Goal: Navigation & Orientation: Find specific page/section

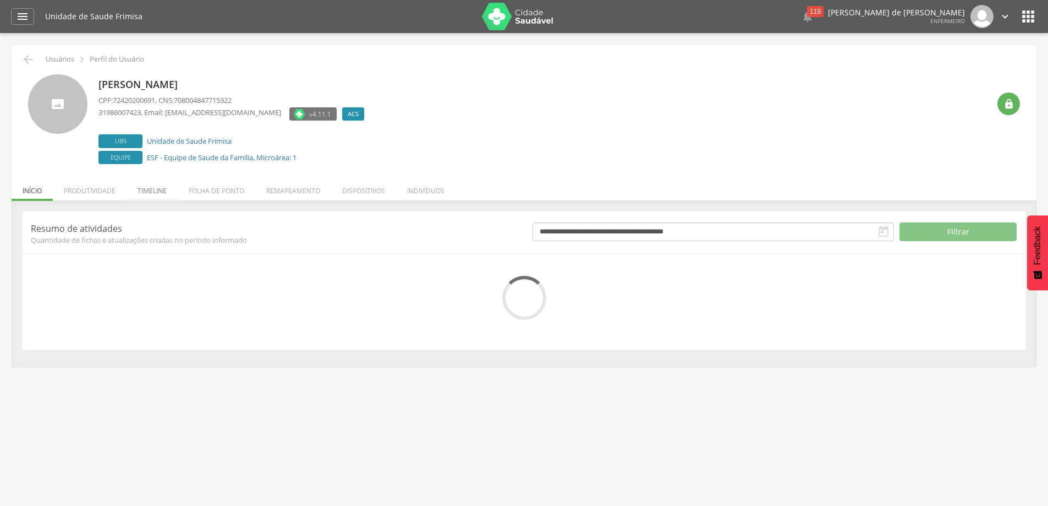
click at [157, 189] on li "Timeline" at bounding box center [152, 188] width 51 height 26
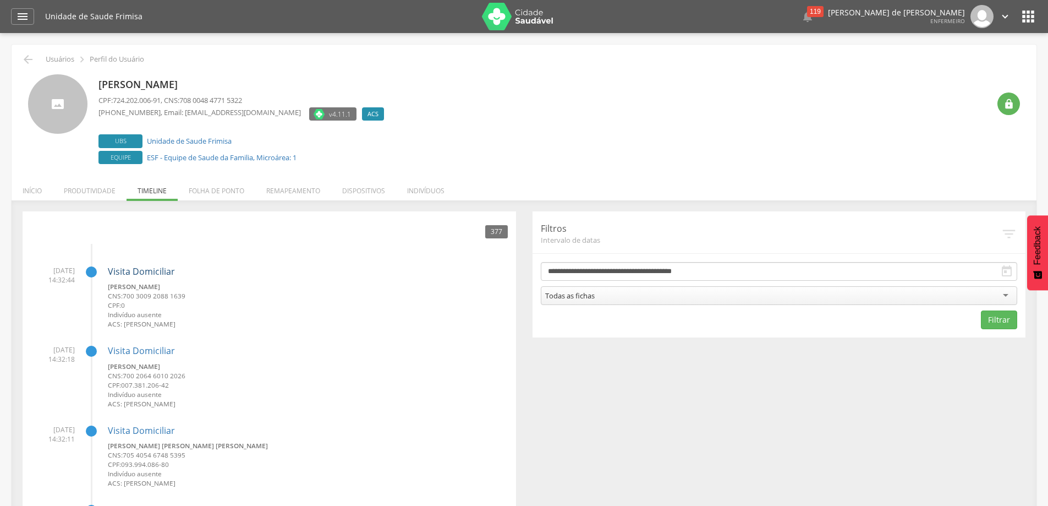
click at [161, 273] on link "Visita Domiciliar" at bounding box center [141, 271] width 67 height 12
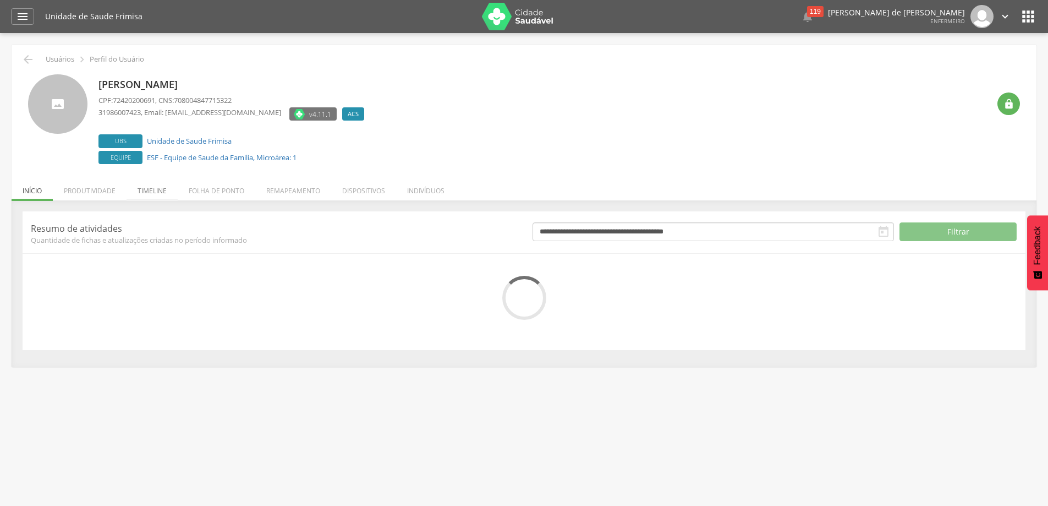
click at [151, 188] on li "Timeline" at bounding box center [152, 188] width 51 height 26
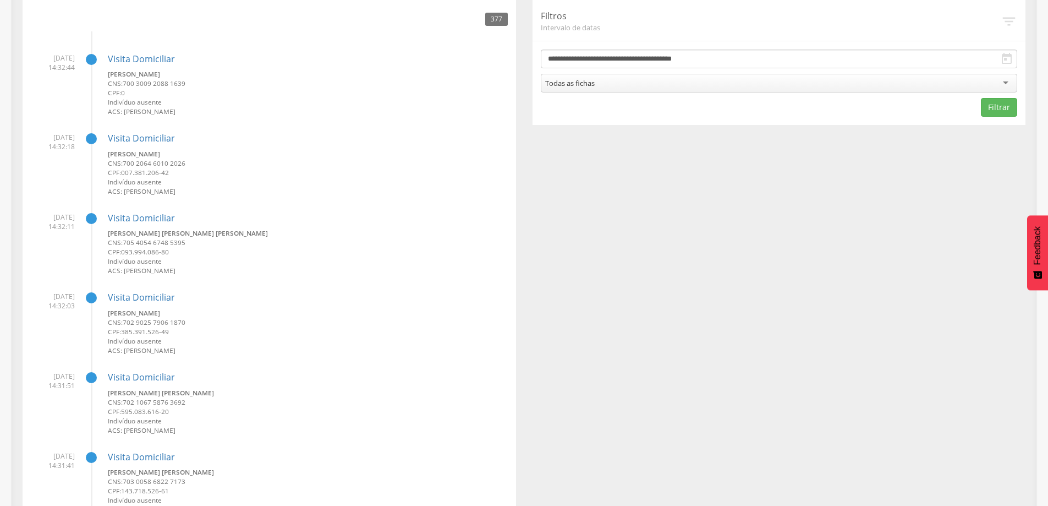
scroll to position [220, 0]
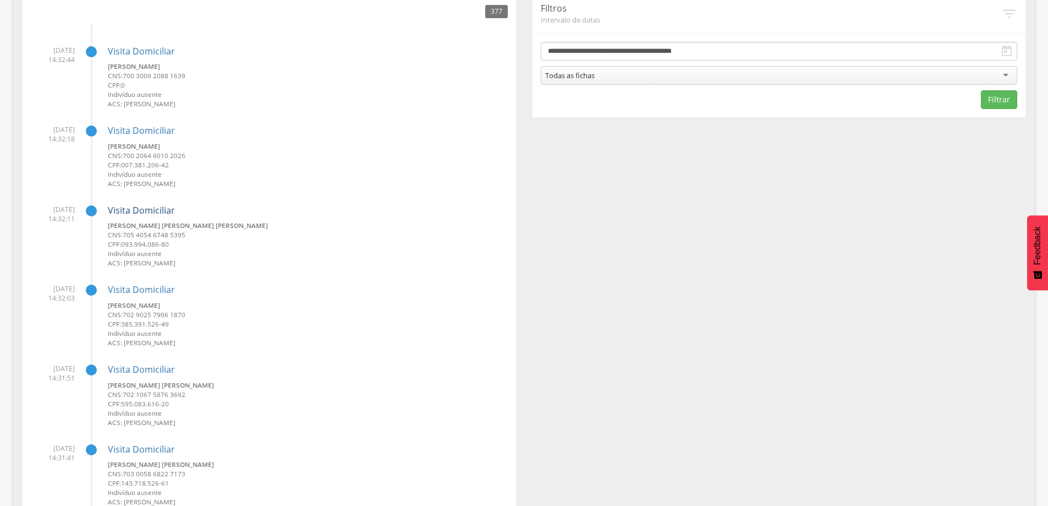
click at [149, 210] on link "Visita Domiciliar" at bounding box center [141, 210] width 67 height 12
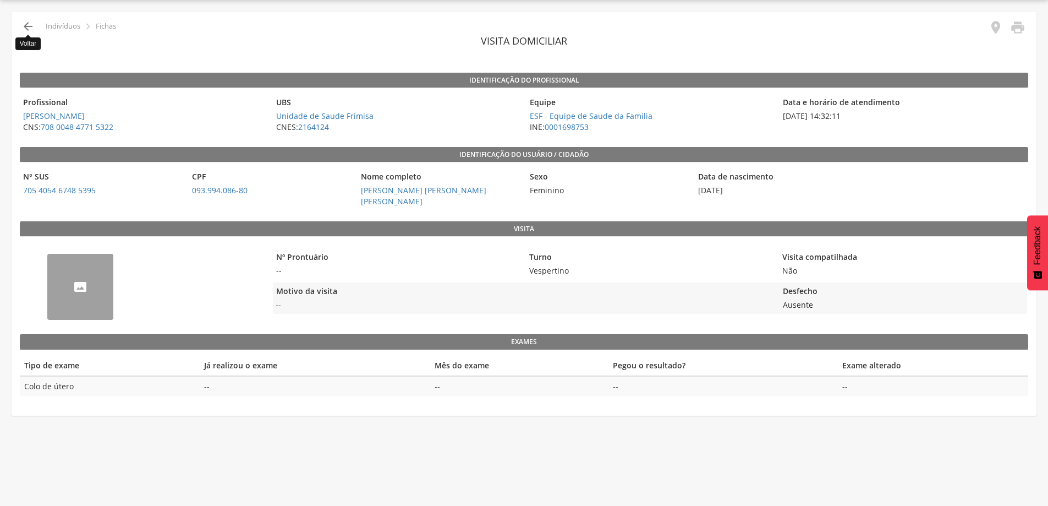
click at [28, 25] on icon "" at bounding box center [27, 26] width 13 height 13
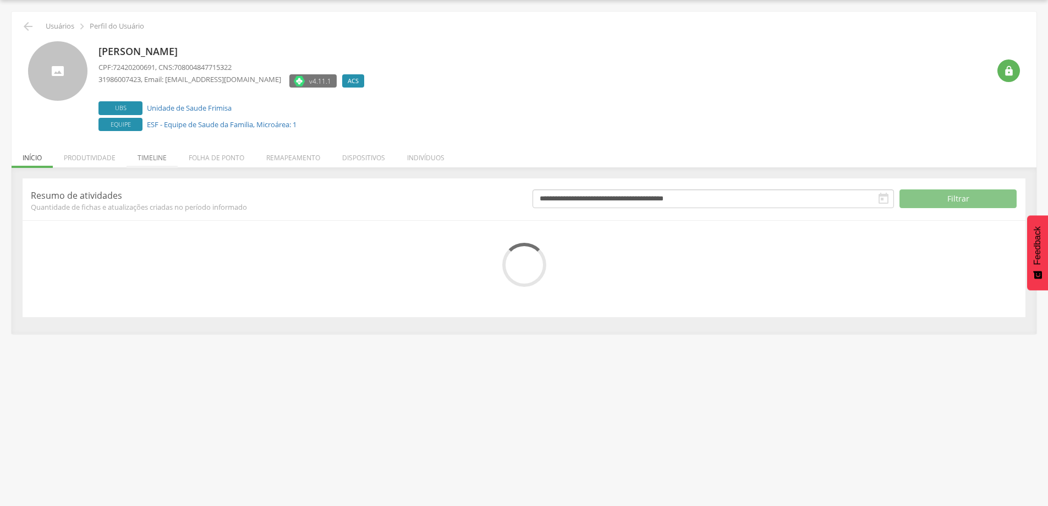
click at [146, 154] on li "Timeline" at bounding box center [152, 155] width 51 height 26
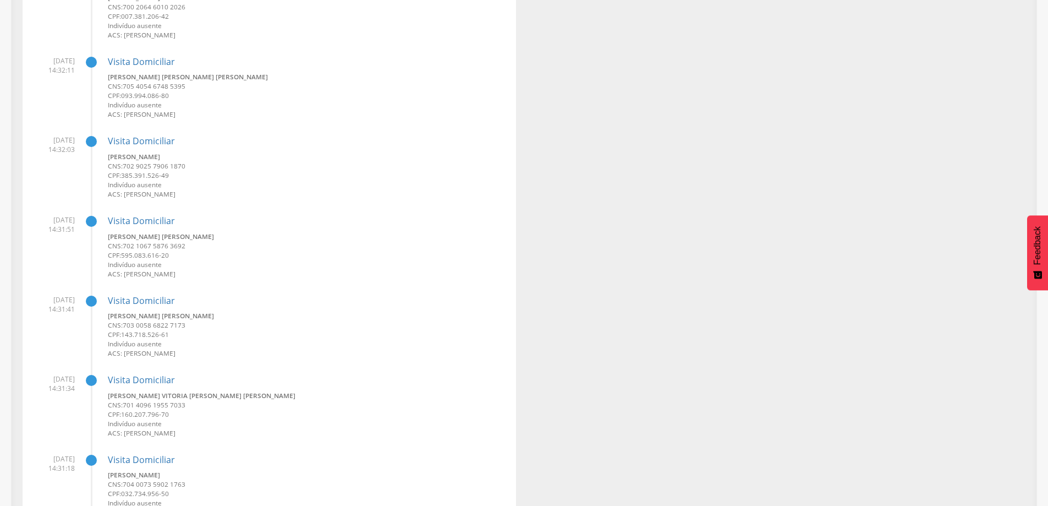
scroll to position [418, 0]
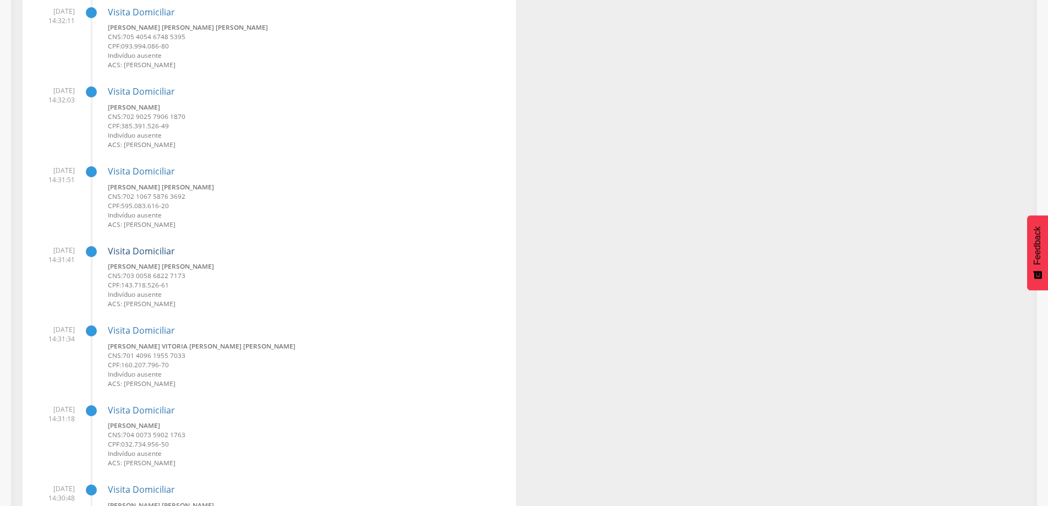
click at [138, 248] on link "Visita Domiciliar" at bounding box center [141, 251] width 67 height 12
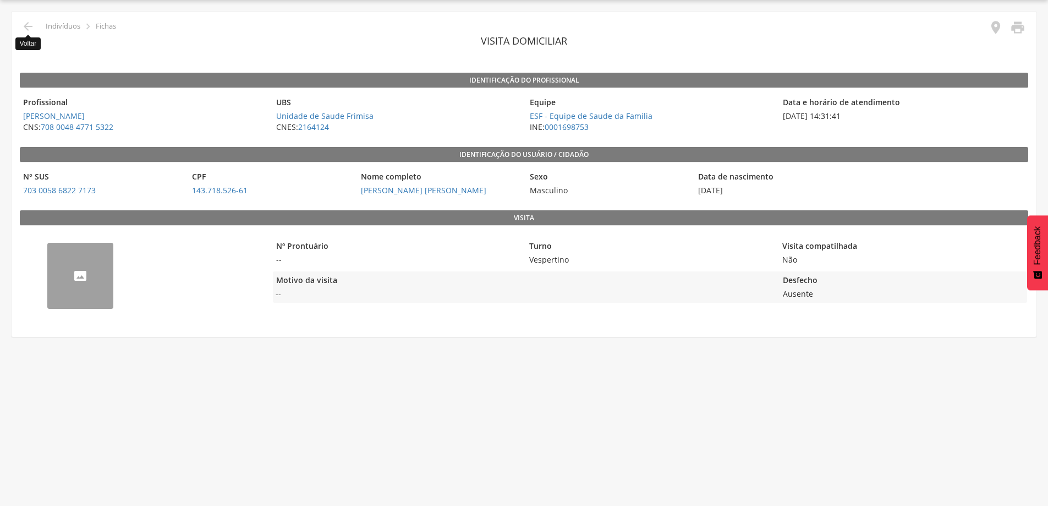
drag, startPoint x: 26, startPoint y: 29, endPoint x: 25, endPoint y: 10, distance: 18.7
click at [27, 29] on icon "" at bounding box center [27, 26] width 13 height 13
